Goal: Transaction & Acquisition: Purchase product/service

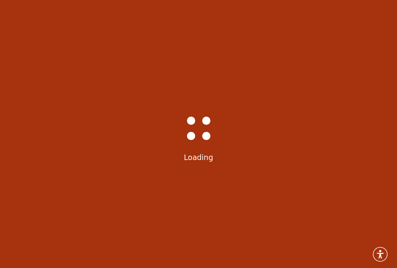
scroll to position [16, 0]
